Goal: Task Accomplishment & Management: Use online tool/utility

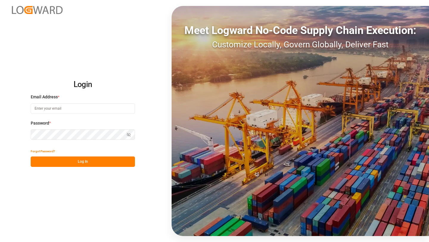
click at [65, 108] on input at bounding box center [83, 108] width 104 height 10
type input "[PERSON_NAME][EMAIL_ADDRESS][DOMAIN_NAME]"
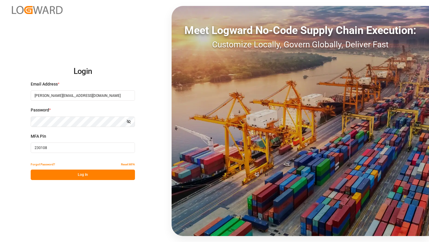
click at [81, 146] on input "230108" at bounding box center [83, 147] width 104 height 10
paste input "28910"
type input "228910"
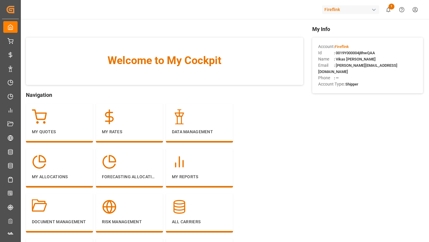
click at [351, 10] on div "Fireflink" at bounding box center [350, 9] width 57 height 9
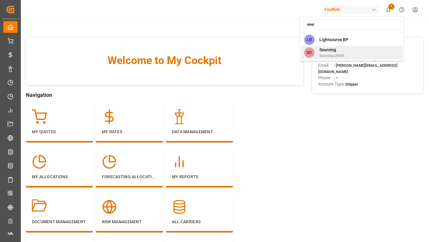
type input "sour"
click at [333, 54] on span "Sourcing-ZNXK" at bounding box center [332, 55] width 25 height 5
